Goal: Task Accomplishment & Management: Use online tool/utility

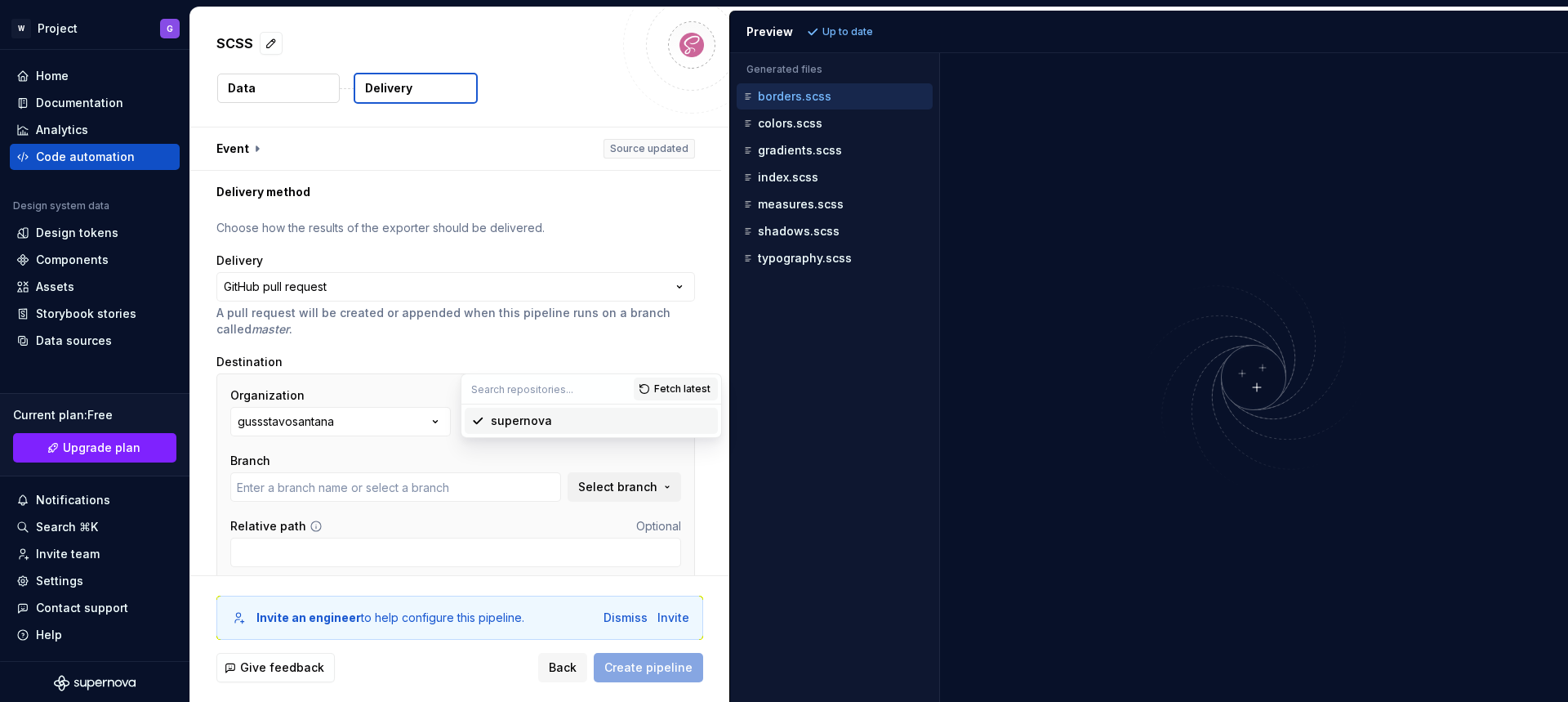
scroll to position [66, 0]
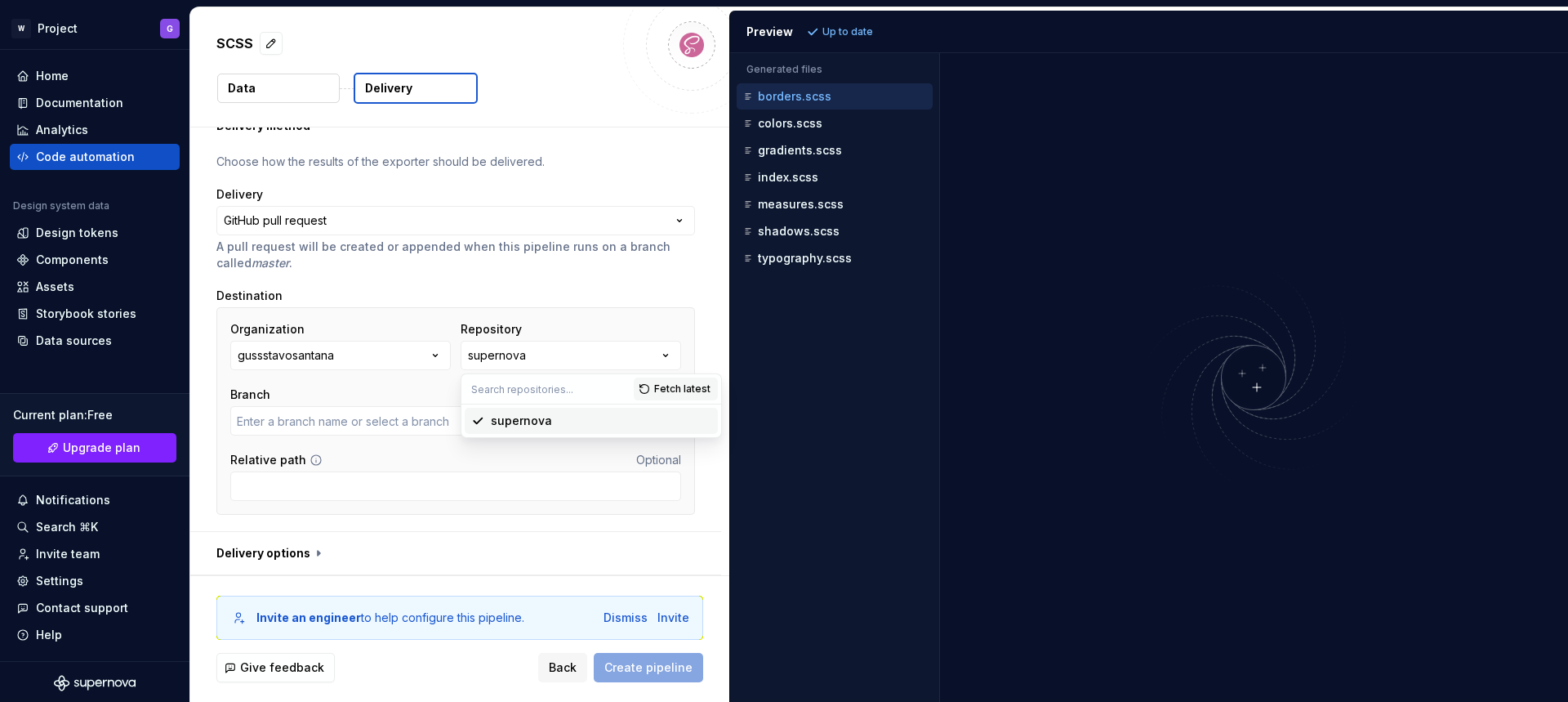
click at [535, 422] on div "supernova" at bounding box center [521, 421] width 61 height 16
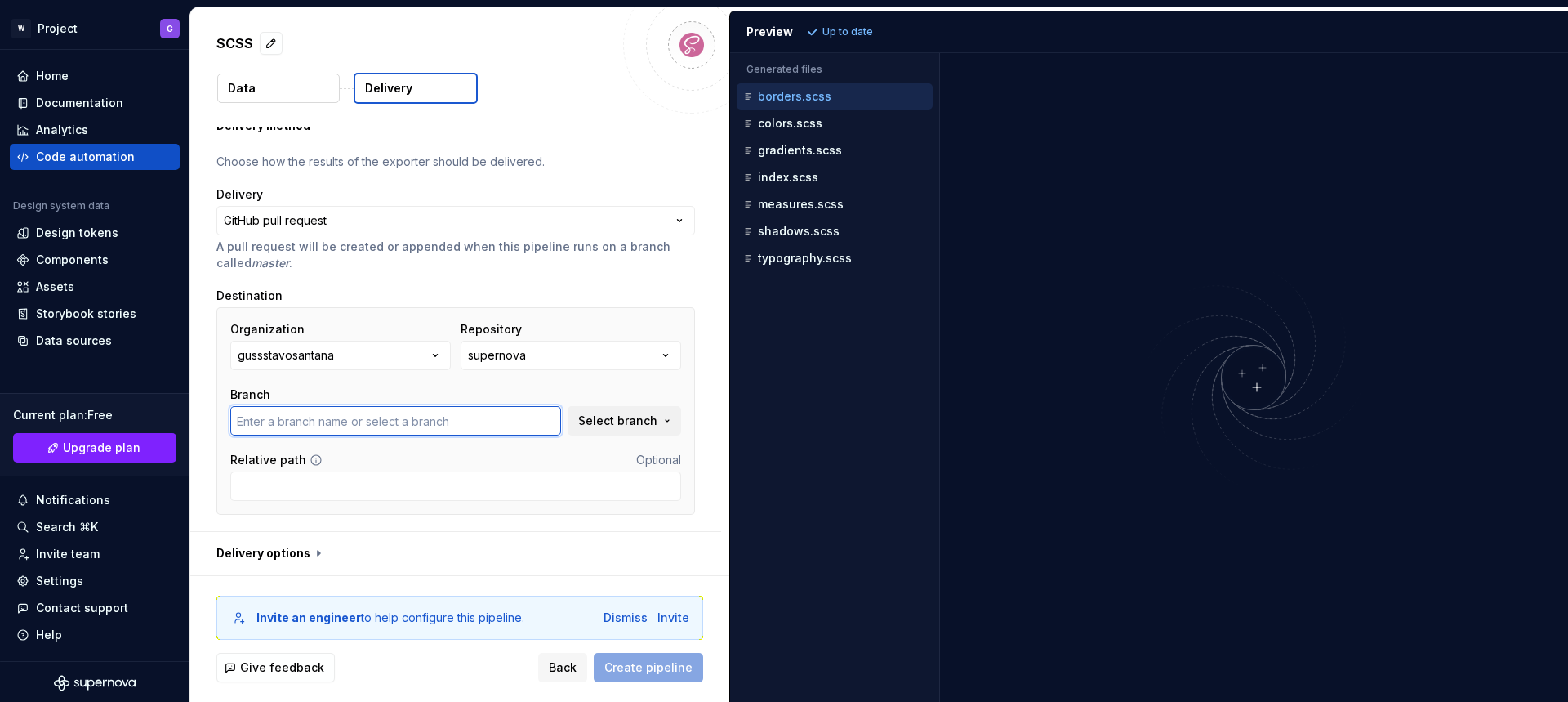
click at [443, 423] on input "text" at bounding box center [395, 421] width 331 height 29
click at [588, 424] on span "Select branch" at bounding box center [618, 421] width 79 height 16
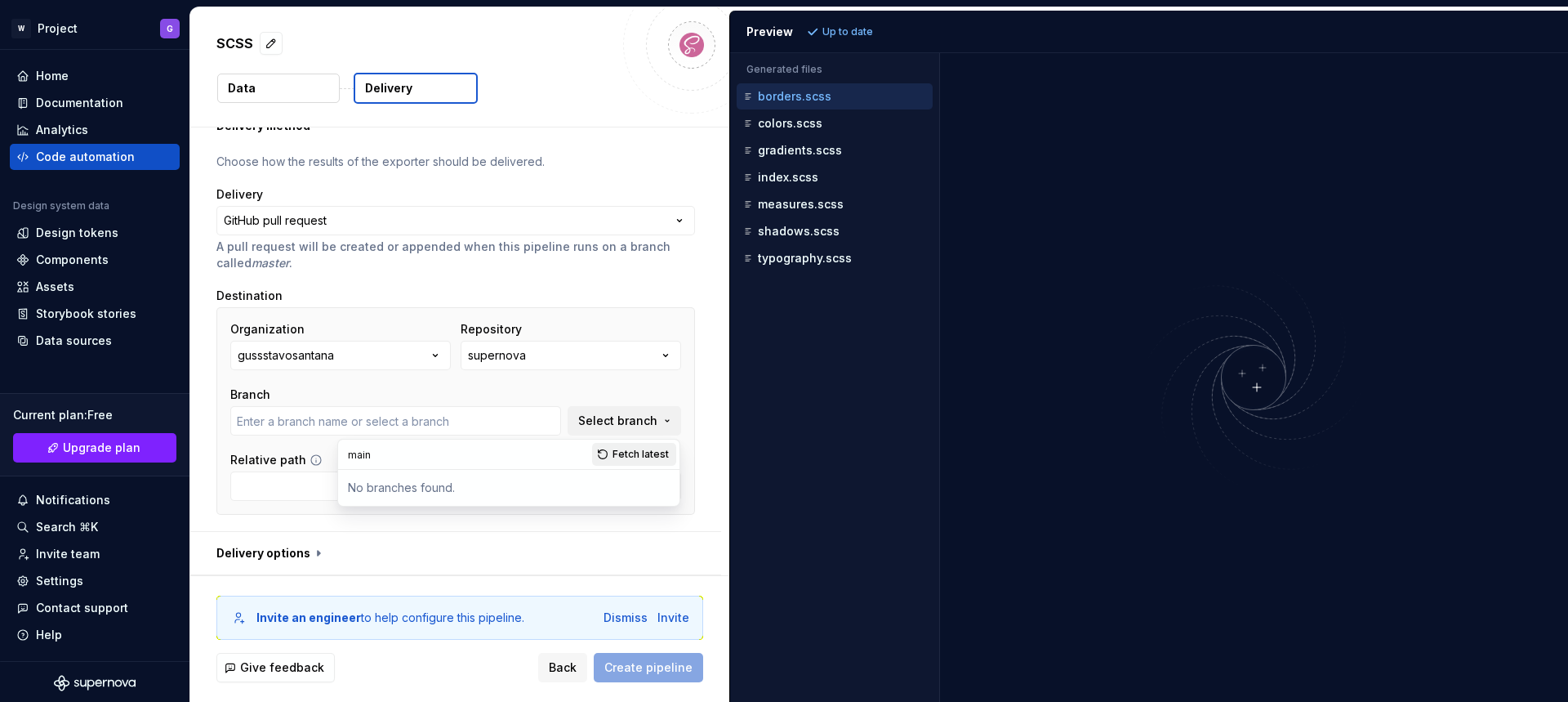
type input "main"
click at [634, 453] on span "Fetch latest" at bounding box center [641, 454] width 56 height 13
type input "main"
click at [426, 486] on div "main" at bounding box center [519, 486] width 302 height 16
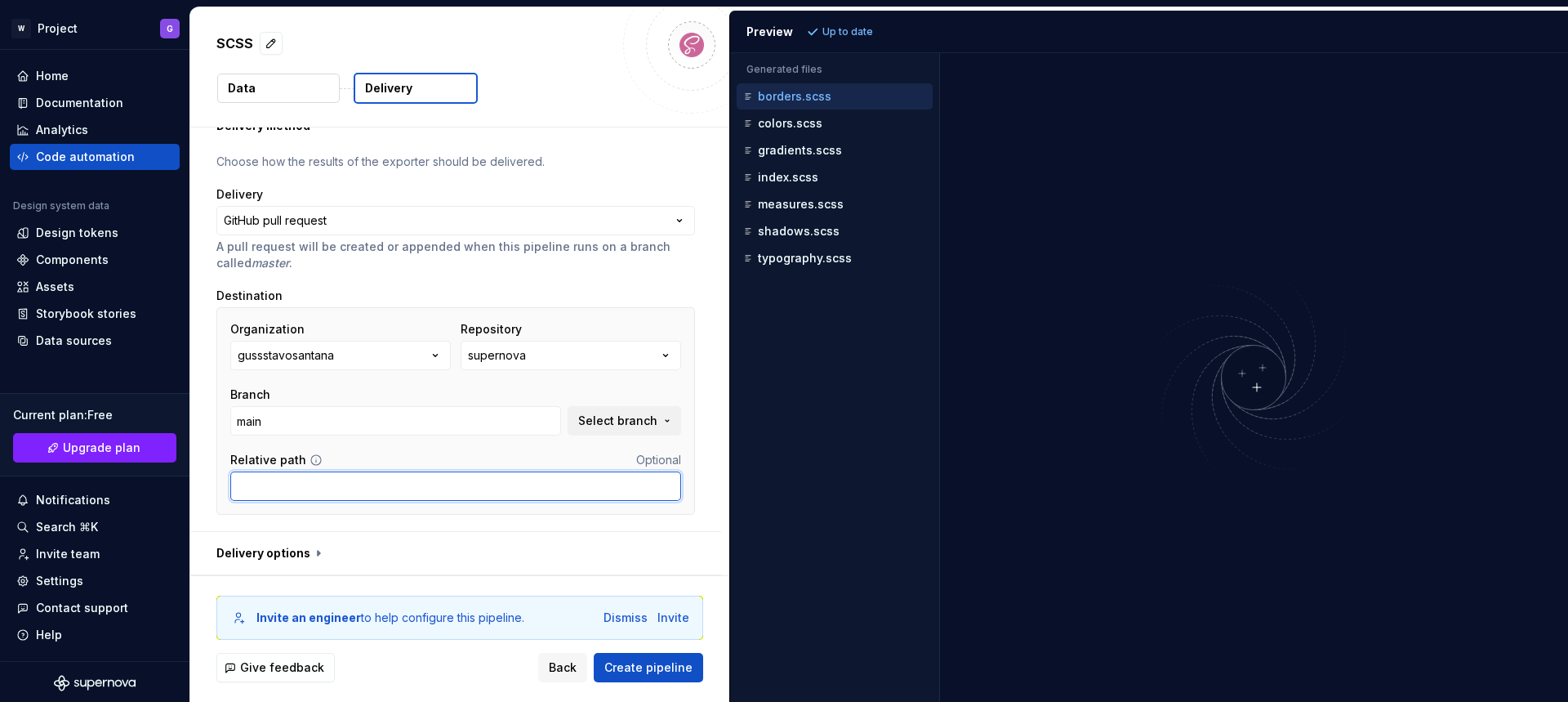
click at [397, 488] on input "Relative path" at bounding box center [456, 486] width 451 height 29
type input "/tokens"
click at [641, 672] on span "Create pipeline" at bounding box center [649, 668] width 88 height 16
